Goal: Task Accomplishment & Management: Complete application form

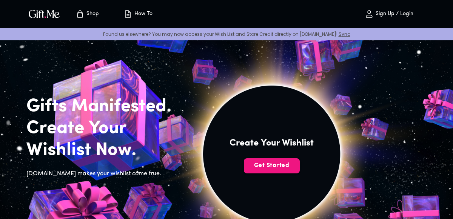
click at [368, 15] on icon "button" at bounding box center [369, 13] width 9 height 9
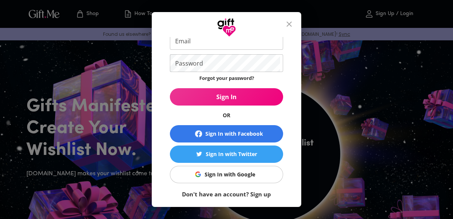
scroll to position [65, 0]
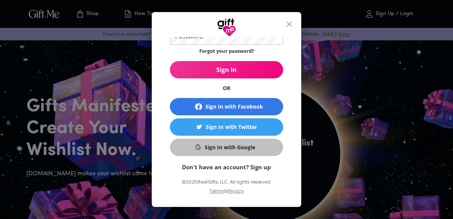
click at [201, 148] on img "button" at bounding box center [198, 148] width 6 height 6
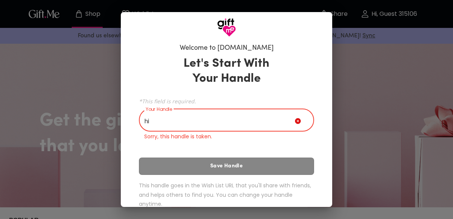
type input "h"
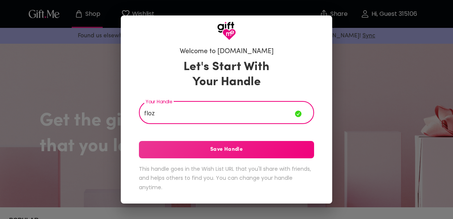
type input "floz"
click at [181, 146] on span "Save Handle" at bounding box center [226, 150] width 175 height 8
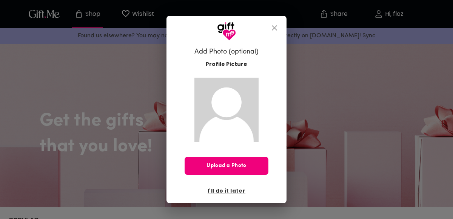
click at [238, 167] on span "Upload a Photo" at bounding box center [227, 166] width 84 height 8
click at [218, 195] on span "I'll do it later" at bounding box center [227, 191] width 38 height 8
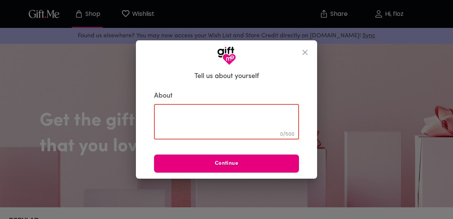
click at [243, 118] on textarea at bounding box center [226, 122] width 134 height 22
type textarea "i like geese"
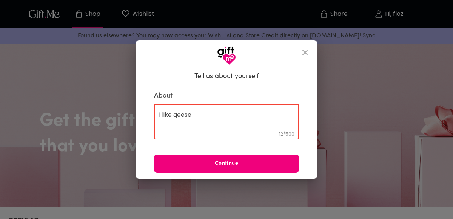
click at [185, 168] on span "Continue" at bounding box center [226, 164] width 145 height 8
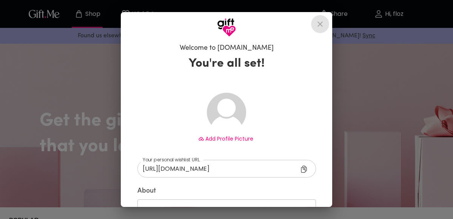
click at [317, 26] on icon "close" at bounding box center [320, 24] width 9 height 9
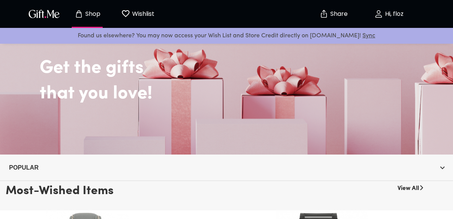
scroll to position [52, 0]
